Goal: Information Seeking & Learning: Check status

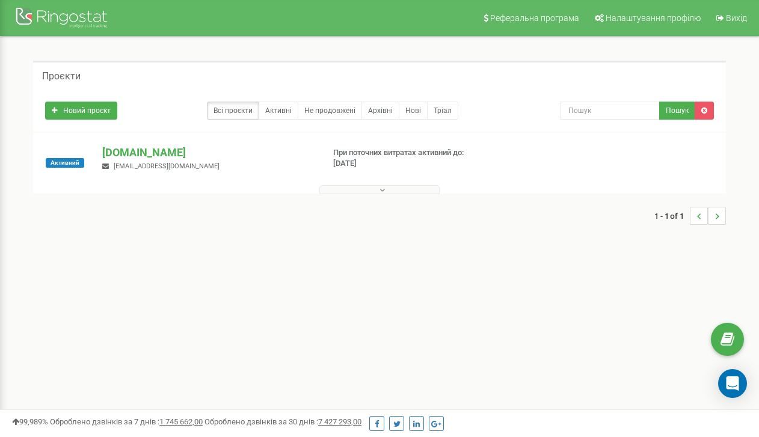
click at [368, 191] on button at bounding box center [379, 189] width 120 height 9
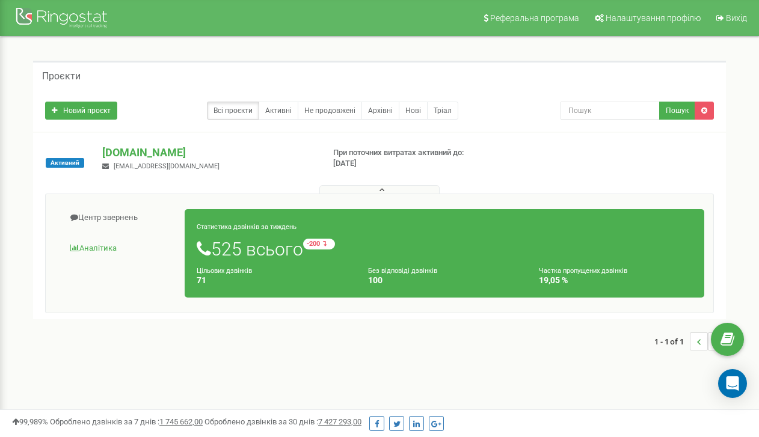
click at [109, 248] on link "Аналiтика" at bounding box center [120, 248] width 131 height 29
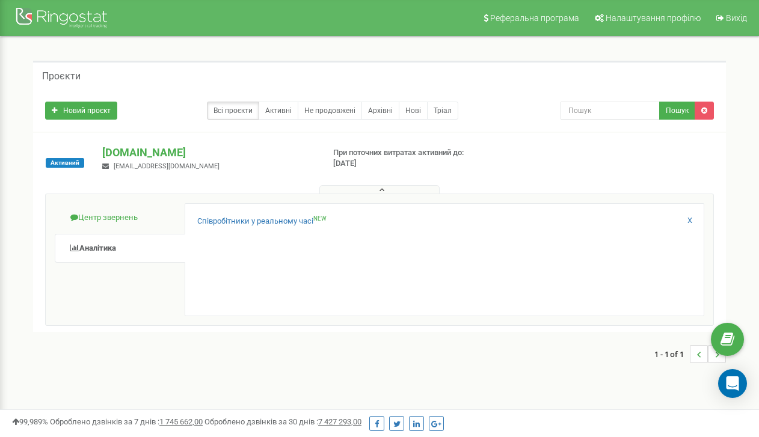
click at [119, 215] on link "Центр звернень" at bounding box center [120, 217] width 131 height 29
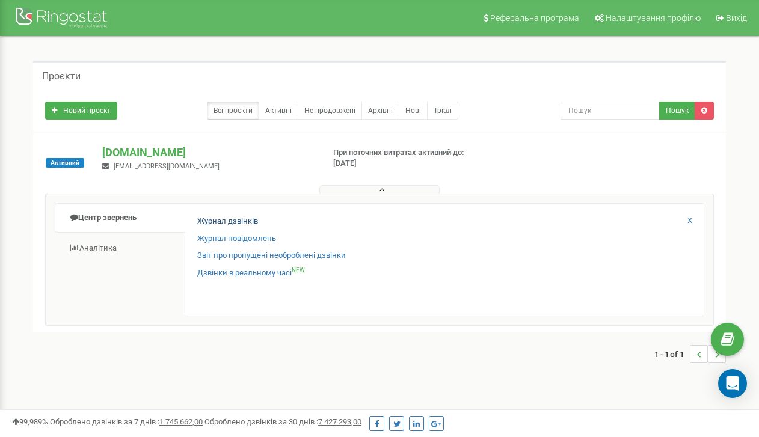
click at [230, 220] on link "Журнал дзвінків" at bounding box center [227, 221] width 61 height 11
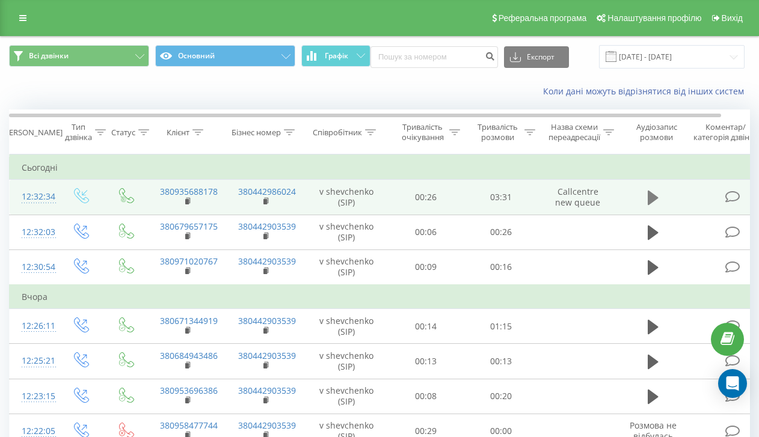
click at [653, 205] on icon at bounding box center [653, 198] width 11 height 14
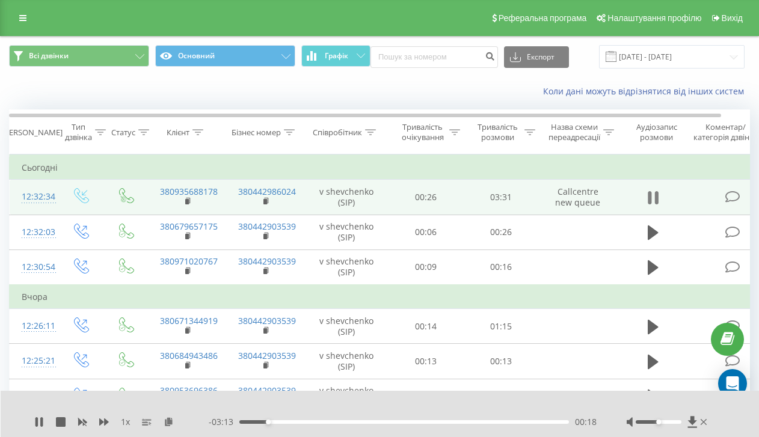
click at [655, 206] on icon at bounding box center [653, 198] width 11 height 17
